Goal: Information Seeking & Learning: Check status

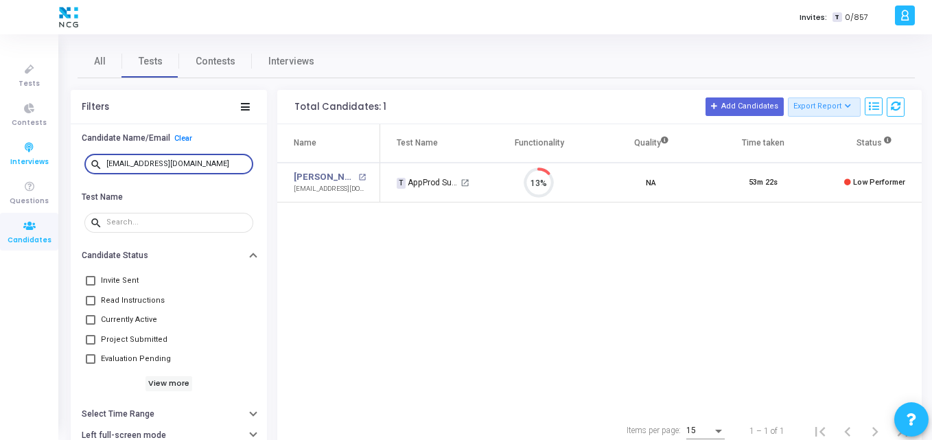
click at [49, 155] on div "Tests Contests Interviews Questions Candidates Invites: T 0/857 K Kajal Setting…" at bounding box center [466, 220] width 932 height 440
type input "[EMAIL_ADDRESS][DOMAIN_NAME]"
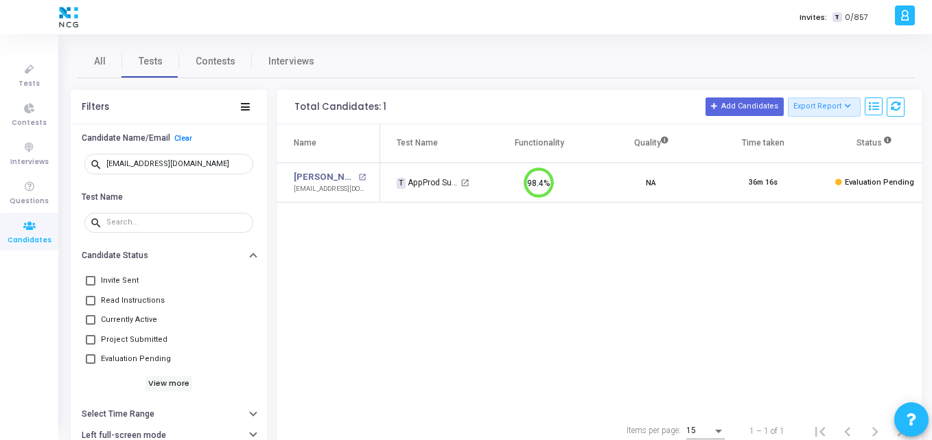
click at [569, 255] on div "Name Test Name Functionality Quality Time taken Status Actions [PERSON_NAME] B …" at bounding box center [599, 268] width 644 height 288
click at [326, 175] on link "[PERSON_NAME] B" at bounding box center [324, 177] width 61 height 14
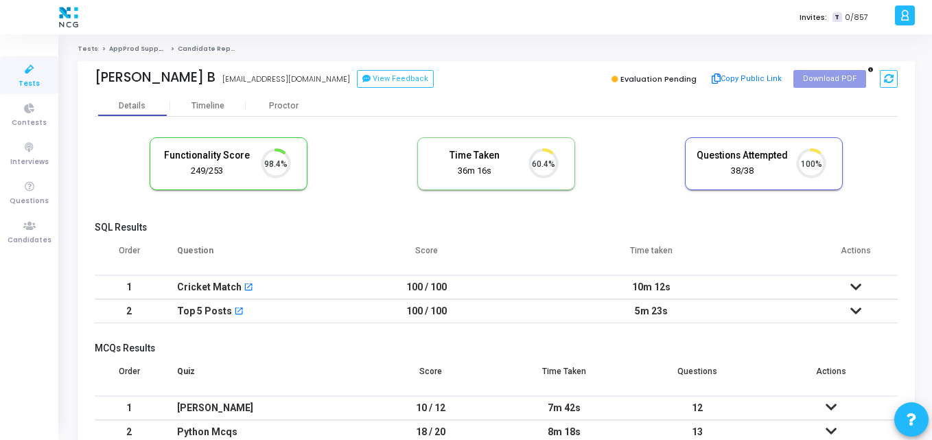
scroll to position [29, 35]
click at [454, 120] on div "Functionality Score 249/253 98.4% Time Taken calculated once the test is comple…" at bounding box center [496, 296] width 803 height 359
click at [670, 232] on h5 "SQL Results" at bounding box center [496, 228] width 803 height 12
click at [423, 229] on h5 "SQL Results" at bounding box center [496, 228] width 803 height 12
click at [27, 224] on icon at bounding box center [29, 226] width 29 height 17
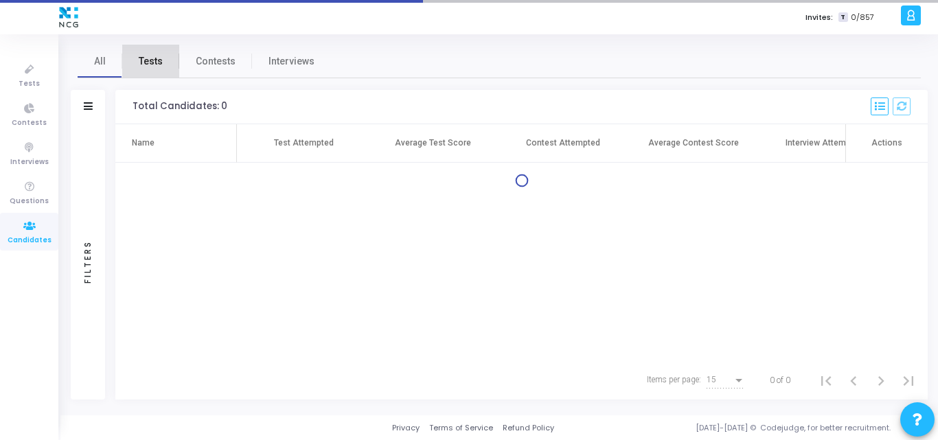
click at [151, 59] on span "Tests" at bounding box center [151, 61] width 24 height 14
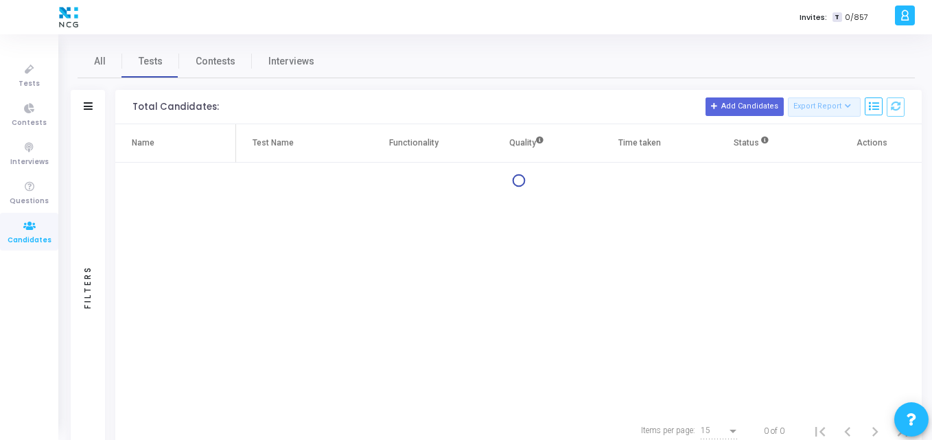
click at [93, 99] on div "Filters" at bounding box center [88, 107] width 34 height 34
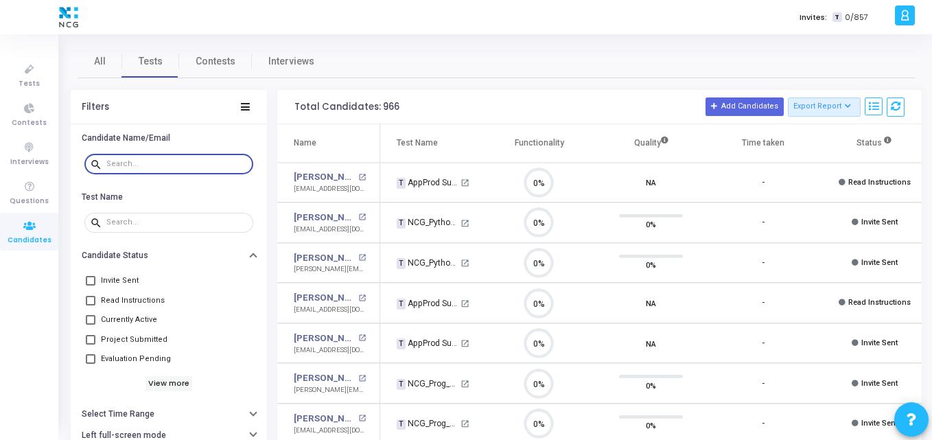
click at [156, 164] on input "text" at bounding box center [176, 164] width 141 height 8
paste input "[EMAIL_ADDRESS][DOMAIN_NAME]"
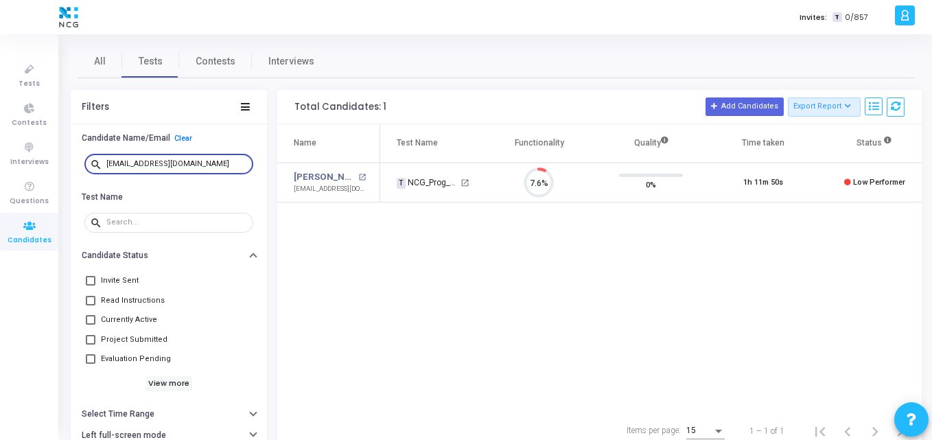
type input "[EMAIL_ADDRESS][DOMAIN_NAME]"
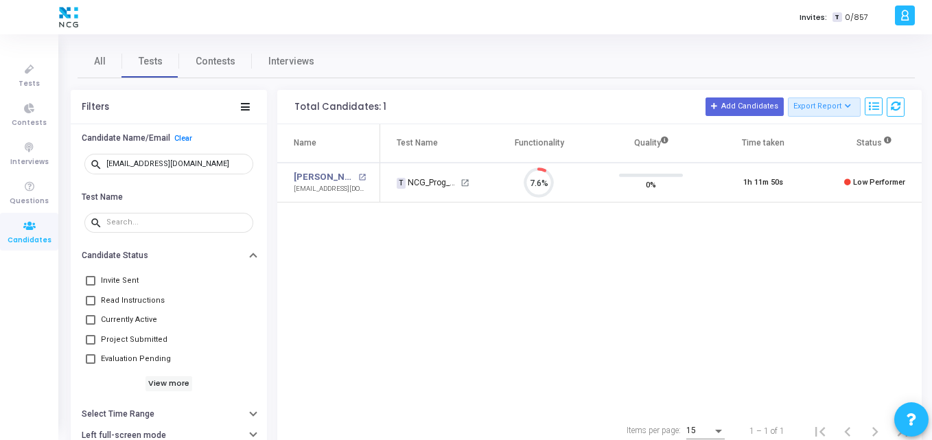
click at [445, 220] on div "Name Test Name Functionality Quality Time taken Status Actions [PERSON_NAME] op…" at bounding box center [599, 268] width 644 height 288
